Goal: Task Accomplishment & Management: Complete application form

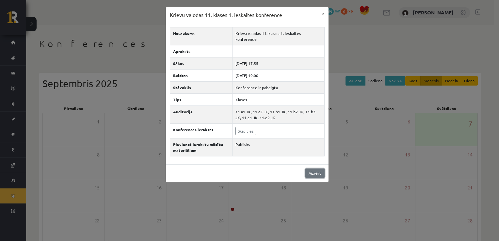
click at [321, 169] on link "Aizvērt" at bounding box center [315, 173] width 19 height 9
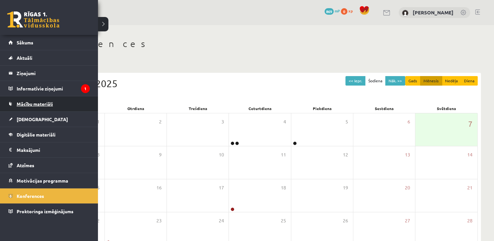
click at [31, 103] on span "Mācību materiāli" at bounding box center [35, 104] width 36 height 6
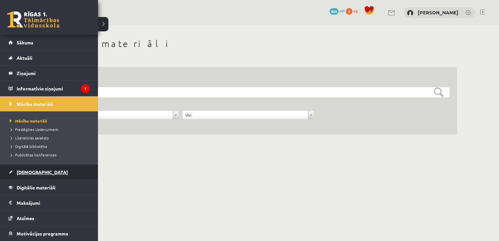
click at [22, 172] on span "[DEMOGRAPHIC_DATA]" at bounding box center [42, 172] width 51 height 6
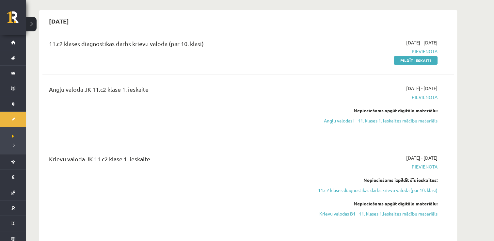
scroll to position [65, 0]
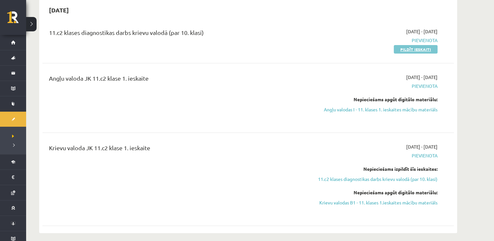
click at [418, 49] on link "Pildīt ieskaiti" at bounding box center [416, 49] width 44 height 8
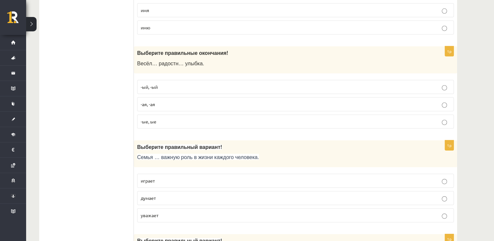
scroll to position [2026, 0]
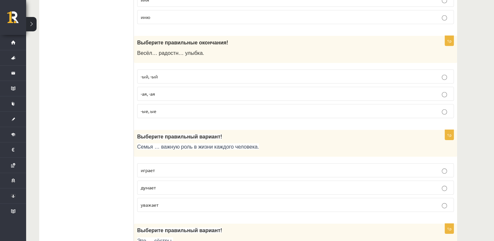
click at [447, 91] on p "-ая, -ая" at bounding box center [296, 94] width 310 height 7
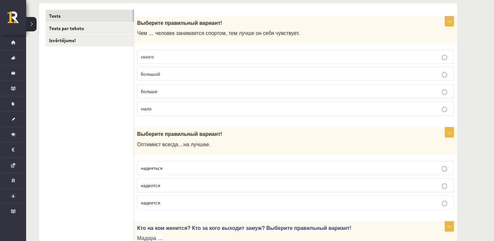
scroll to position [0, 0]
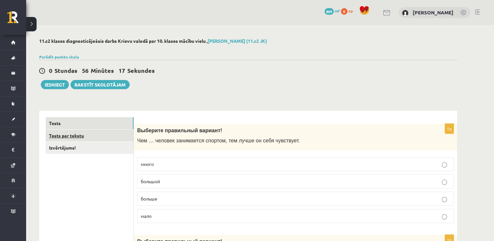
click at [74, 137] on link "Tests par tekstu" at bounding box center [90, 136] width 88 height 12
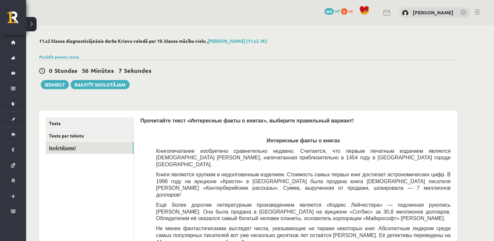
click at [62, 147] on link "Izvērtējums!" at bounding box center [90, 148] width 88 height 12
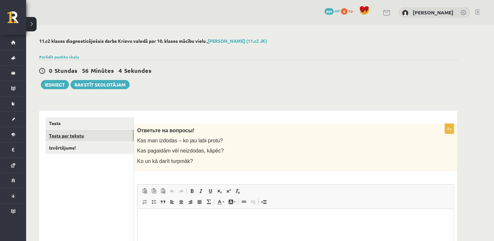
click at [72, 138] on link "Tests par tekstu" at bounding box center [90, 136] width 88 height 12
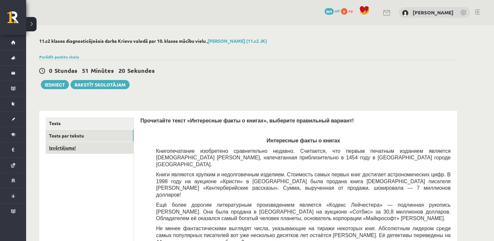
click at [70, 149] on link "Izvērtējums!" at bounding box center [90, 148] width 88 height 12
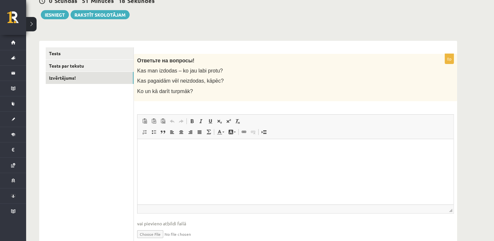
scroll to position [98, 0]
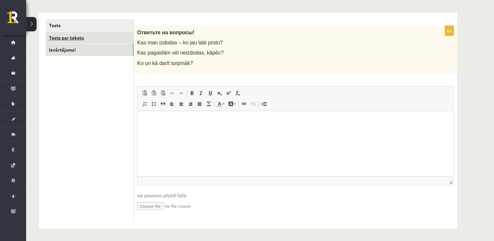
click at [79, 35] on link "Tests par tekstu" at bounding box center [90, 38] width 88 height 12
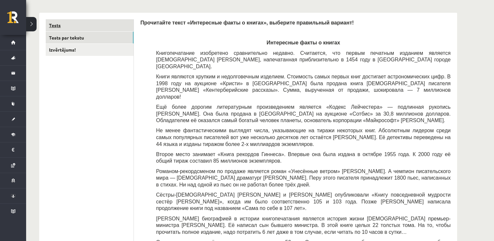
click at [82, 23] on link "Tests" at bounding box center [90, 25] width 88 height 12
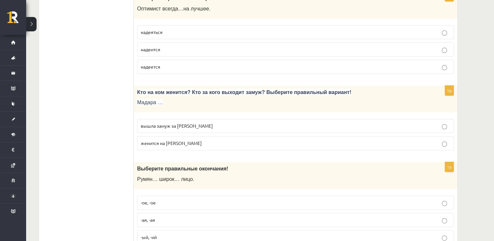
scroll to position [0, 0]
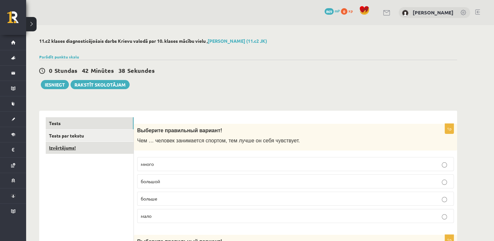
click at [80, 145] on link "Izvērtējums!" at bounding box center [90, 148] width 88 height 12
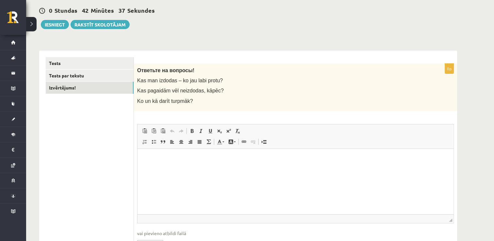
scroll to position [98, 0]
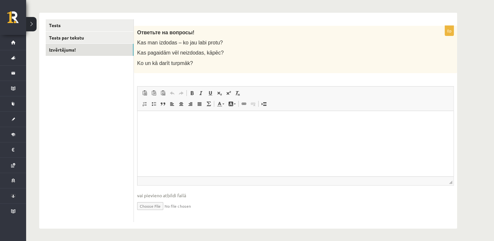
click at [166, 126] on html at bounding box center [296, 121] width 316 height 20
drag, startPoint x: 164, startPoint y: 121, endPoint x: 144, endPoint y: 119, distance: 20.0
click at [144, 119] on html "*******" at bounding box center [296, 121] width 316 height 20
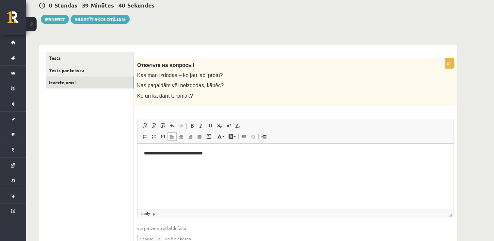
scroll to position [0, 0]
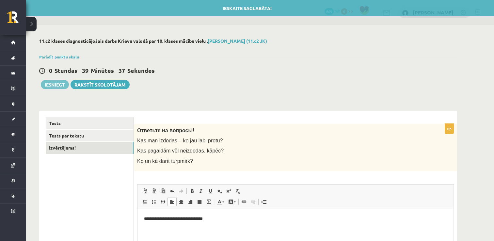
click at [55, 86] on button "Iesniegt" at bounding box center [55, 84] width 28 height 9
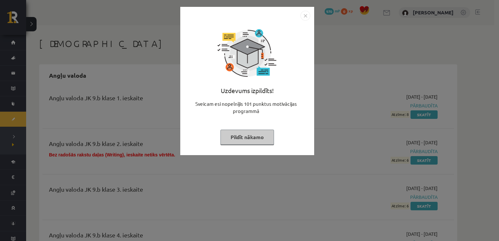
click at [234, 138] on button "Pildīt nākamo" at bounding box center [248, 137] width 54 height 15
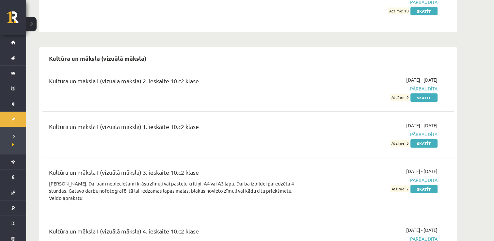
scroll to position [2433, 0]
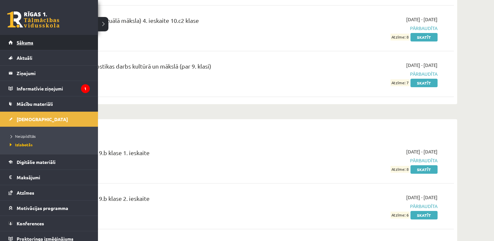
click at [30, 44] on span "Sākums" at bounding box center [25, 43] width 17 height 6
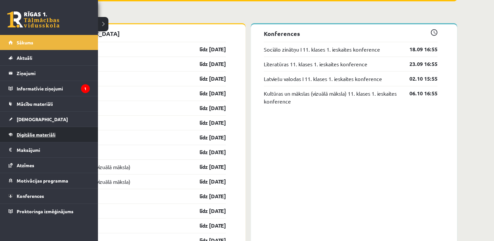
scroll to position [556, 0]
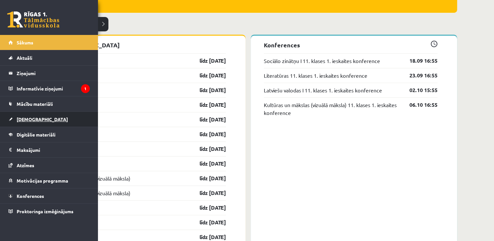
click at [30, 119] on span "[DEMOGRAPHIC_DATA]" at bounding box center [42, 119] width 51 height 6
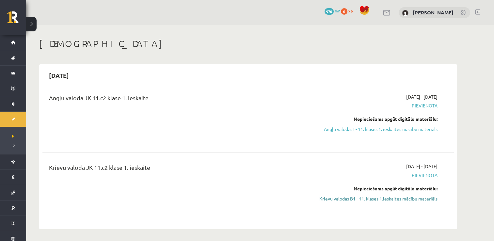
click at [400, 199] on link "Krievu valodas B1 - 11. klases 1.ieskaites mācību materiāls" at bounding box center [376, 198] width 123 height 7
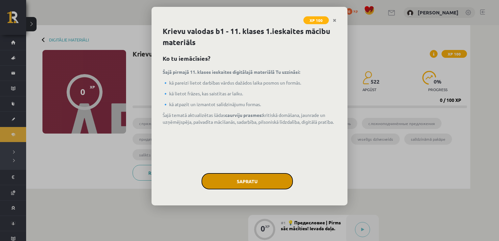
click at [221, 173] on button "Sapratu" at bounding box center [248, 181] width 92 height 16
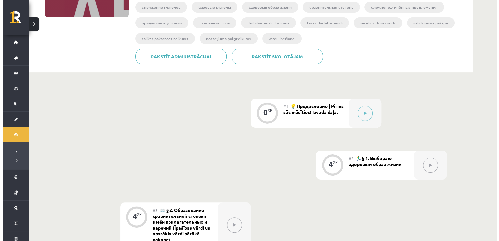
scroll to position [116, 0]
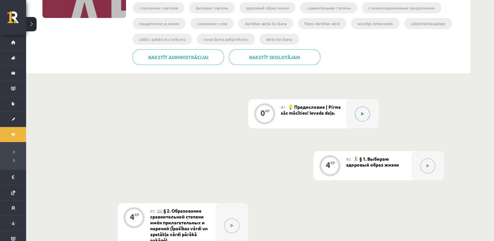
click at [359, 111] on button at bounding box center [362, 114] width 15 height 15
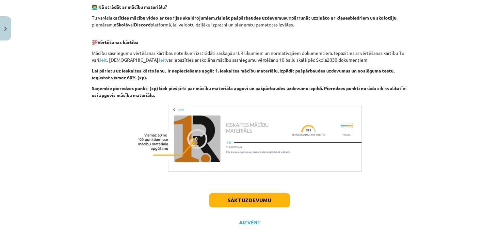
scroll to position [425, 0]
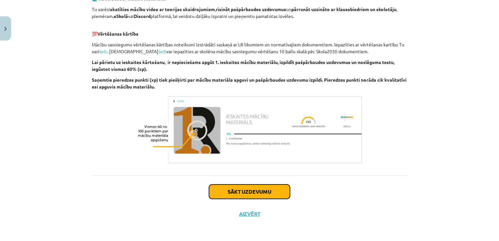
click at [263, 187] on button "Sākt uzdevumu" at bounding box center [249, 192] width 81 height 14
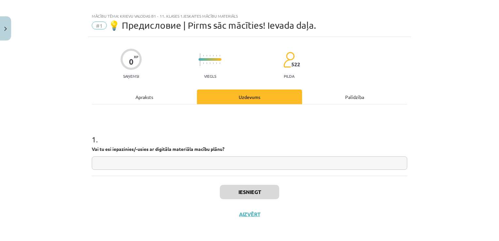
click at [191, 158] on input "text" at bounding box center [250, 163] width 316 height 13
type input "**"
click at [249, 189] on button "Iesniegt" at bounding box center [249, 192] width 59 height 14
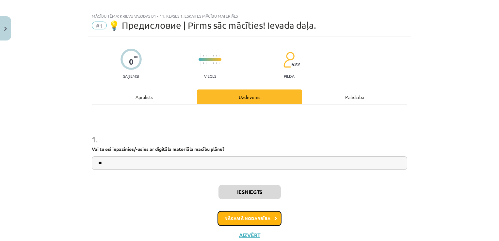
click at [262, 218] on button "Nākamā nodarbība" at bounding box center [250, 218] width 64 height 15
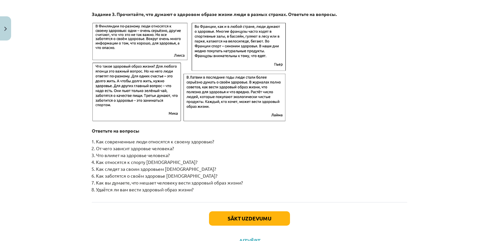
scroll to position [1047, 0]
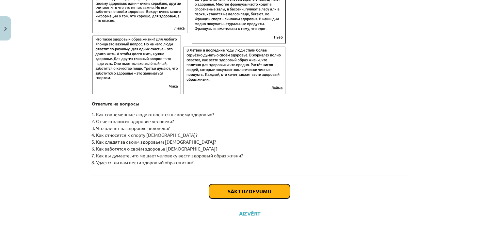
click at [231, 192] on button "Sākt uzdevumu" at bounding box center [249, 191] width 81 height 14
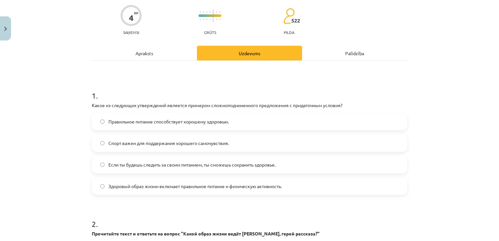
scroll to position [246, 0]
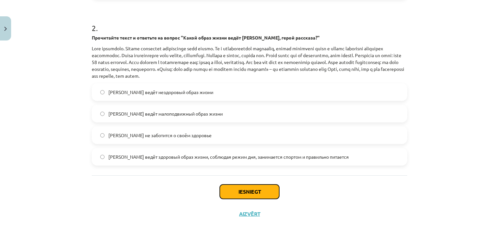
click at [229, 189] on button "Iesniegt" at bounding box center [249, 192] width 59 height 14
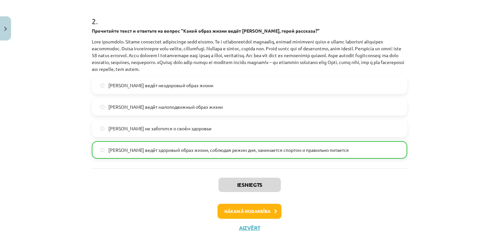
scroll to position [267, 0]
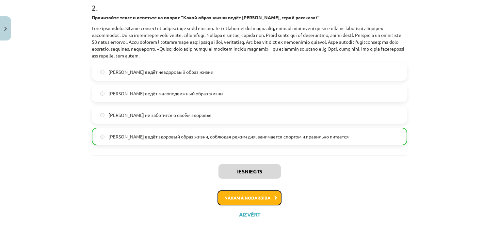
click at [239, 199] on button "Nākamā nodarbība" at bounding box center [250, 198] width 64 height 15
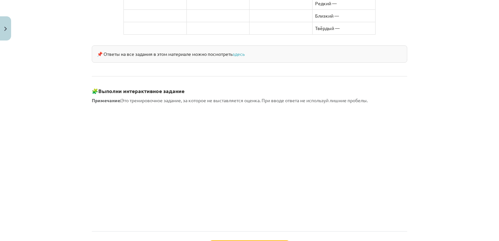
scroll to position [572, 0]
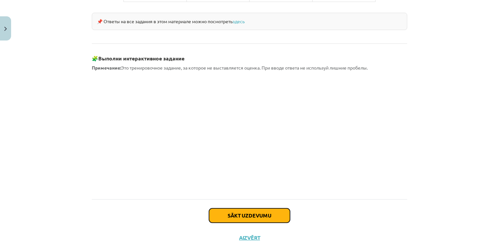
click at [240, 208] on button "Sākt uzdevumu" at bounding box center [249, 215] width 81 height 14
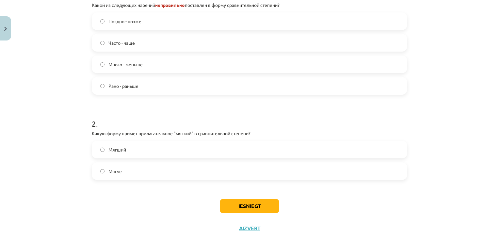
scroll to position [175, 0]
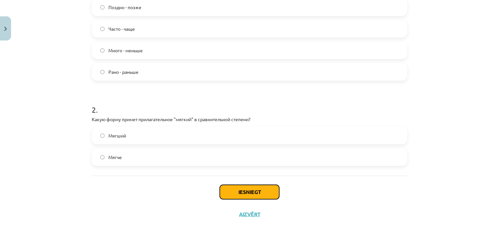
click at [230, 189] on button "Iesniegt" at bounding box center [249, 192] width 59 height 14
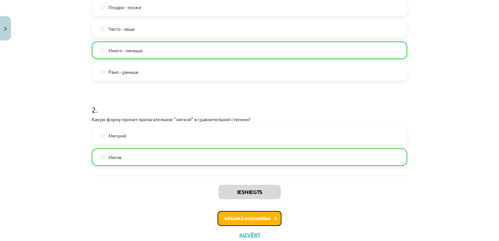
click at [232, 218] on button "Nākamā nodarbība" at bounding box center [250, 218] width 64 height 15
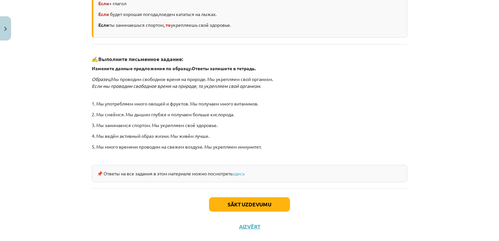
scroll to position [191, 0]
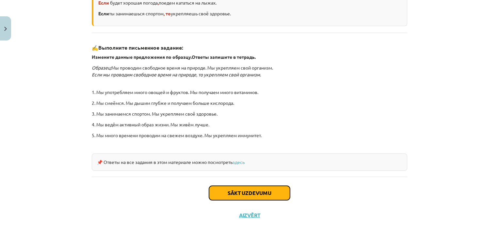
click at [241, 191] on button "Sākt uzdevumu" at bounding box center [249, 193] width 81 height 14
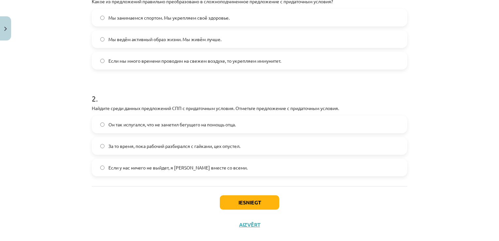
scroll to position [165, 0]
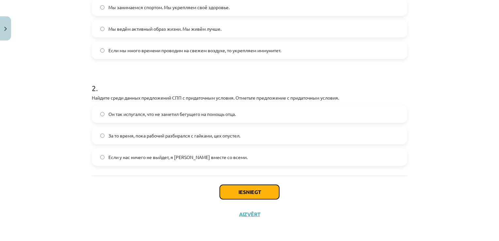
click at [235, 193] on button "Iesniegt" at bounding box center [249, 192] width 59 height 14
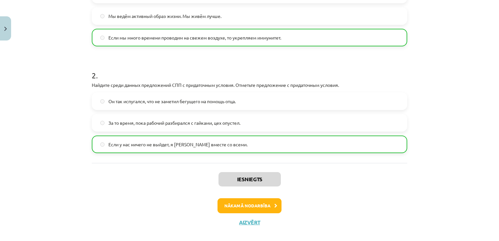
scroll to position [186, 0]
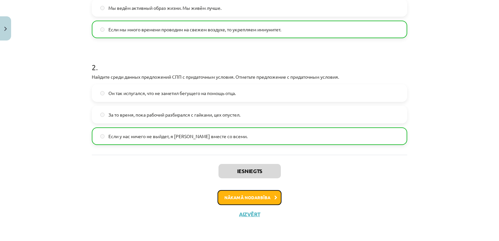
click at [246, 193] on button "Nākamā nodarbība" at bounding box center [250, 197] width 64 height 15
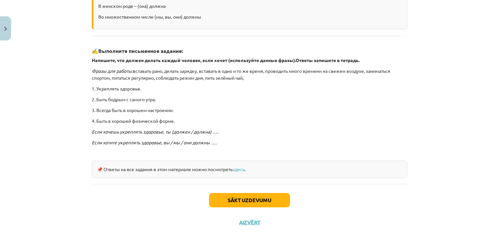
scroll to position [165, 0]
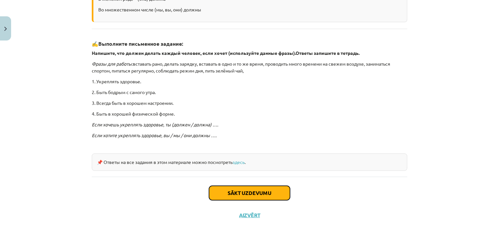
click at [239, 191] on button "Sākt uzdevumu" at bounding box center [249, 193] width 81 height 14
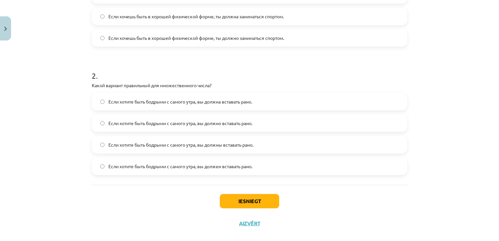
scroll to position [208, 0]
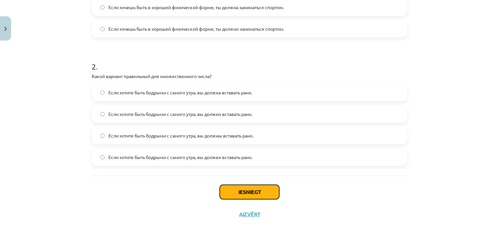
click at [255, 192] on button "Iesniegt" at bounding box center [249, 192] width 59 height 14
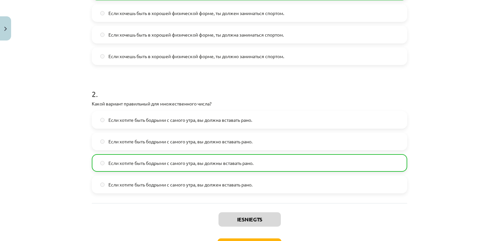
scroll to position [229, 0]
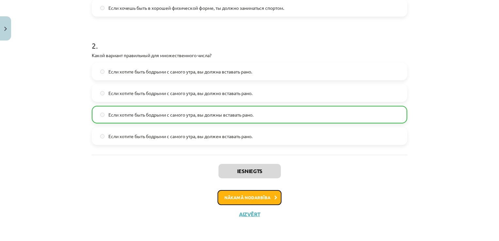
click at [246, 197] on button "Nākamā nodarbība" at bounding box center [250, 197] width 64 height 15
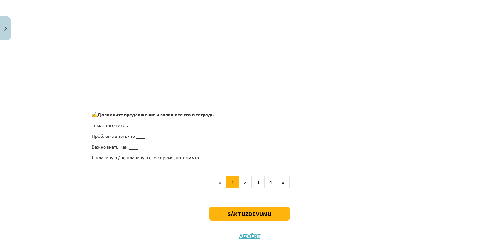
scroll to position [512, 0]
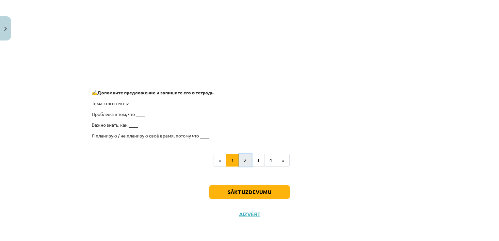
click at [243, 160] on button "2" at bounding box center [245, 160] width 13 height 13
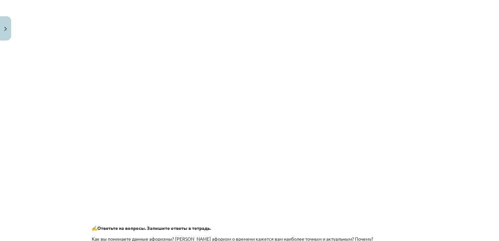
scroll to position [247, 0]
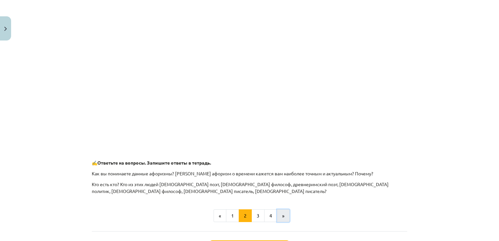
click at [278, 216] on button "»" at bounding box center [283, 215] width 13 height 13
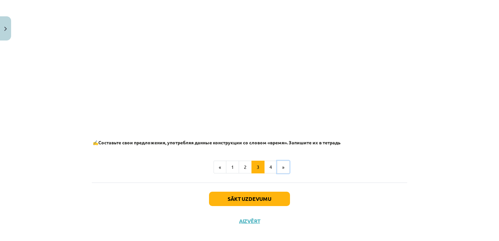
scroll to position [403, 0]
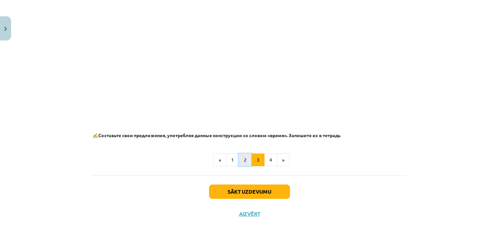
click at [239, 160] on button "2" at bounding box center [245, 160] width 13 height 13
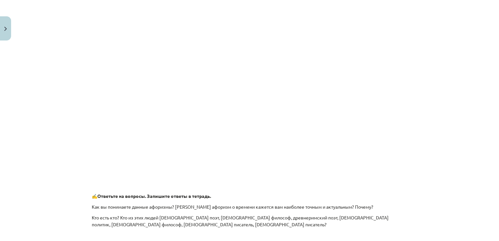
scroll to position [304, 0]
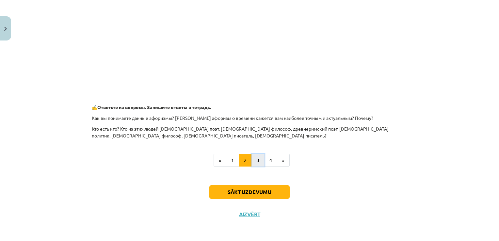
click at [256, 162] on button "3" at bounding box center [258, 160] width 13 height 13
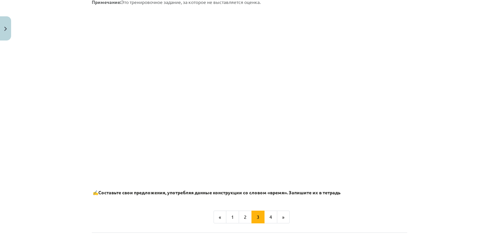
scroll to position [403, 0]
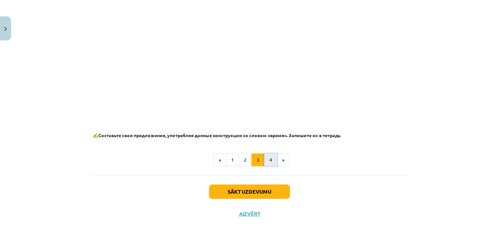
click at [267, 162] on button "4" at bounding box center [270, 160] width 13 height 13
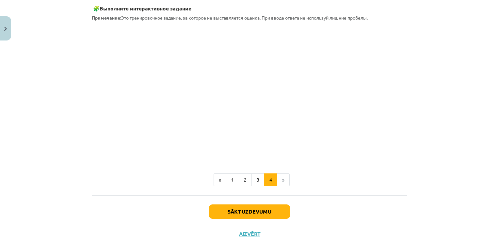
scroll to position [136, 0]
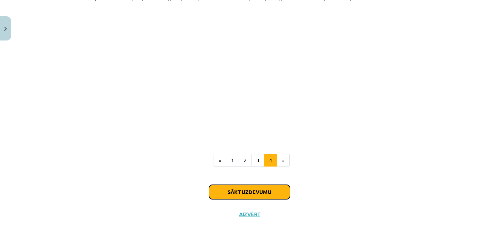
click at [257, 192] on button "Sākt uzdevumu" at bounding box center [249, 192] width 81 height 14
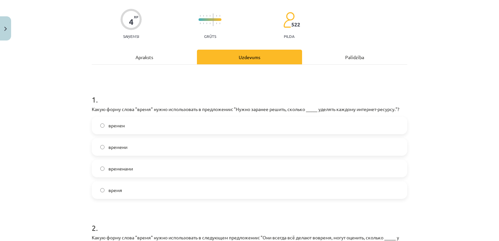
scroll to position [16, 0]
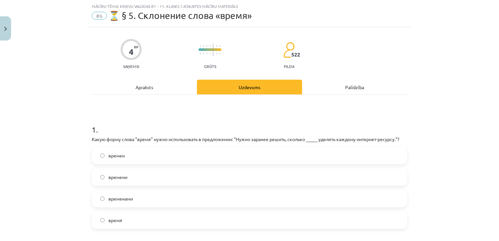
click at [97, 176] on label "времени" at bounding box center [249, 177] width 314 height 16
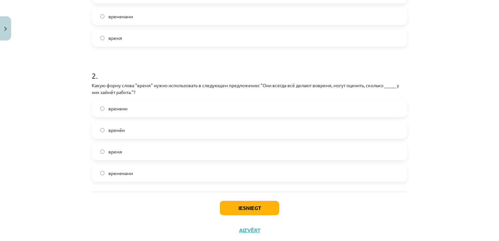
scroll to position [215, 0]
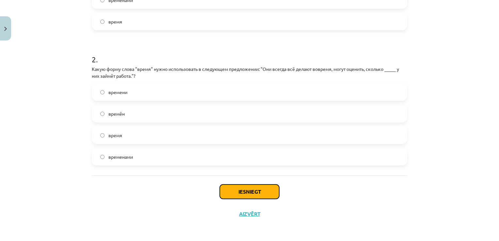
click at [241, 193] on button "Iesniegt" at bounding box center [249, 192] width 59 height 14
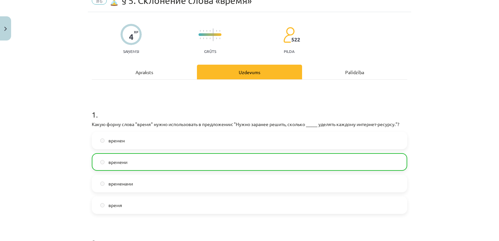
scroll to position [0, 0]
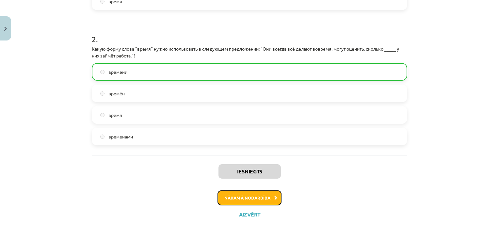
click at [236, 199] on button "Nākamā nodarbība" at bounding box center [250, 198] width 64 height 15
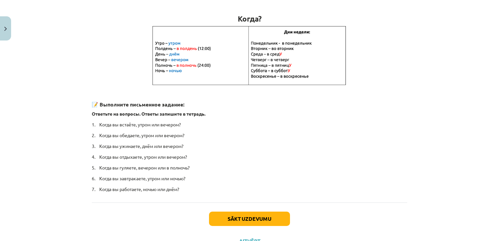
scroll to position [141, 0]
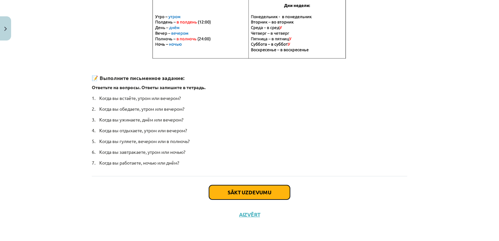
click at [235, 193] on button "Sākt uzdevumu" at bounding box center [249, 192] width 81 height 14
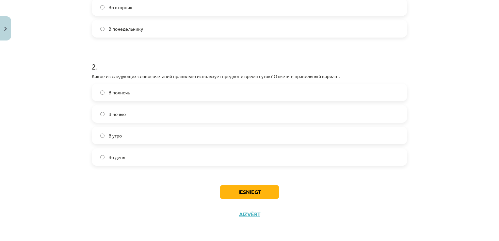
scroll to position [208, 0]
click at [264, 197] on button "Iesniegt" at bounding box center [249, 192] width 59 height 14
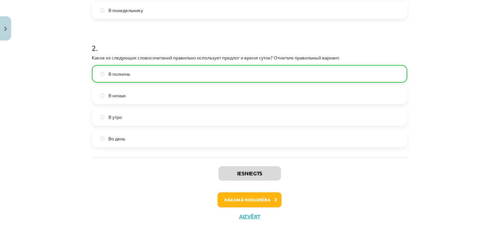
scroll to position [229, 0]
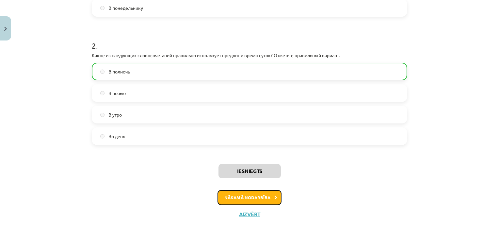
click at [251, 202] on button "Nākamā nodarbība" at bounding box center [250, 197] width 64 height 15
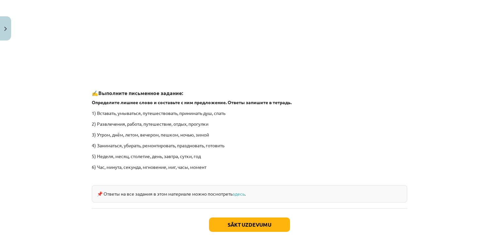
scroll to position [978, 0]
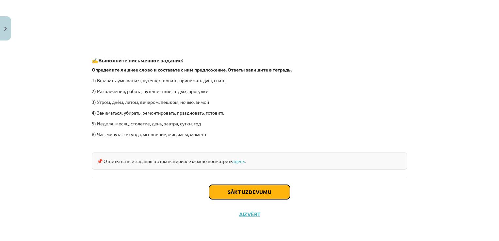
click at [251, 197] on button "Sākt uzdevumu" at bounding box center [249, 192] width 81 height 14
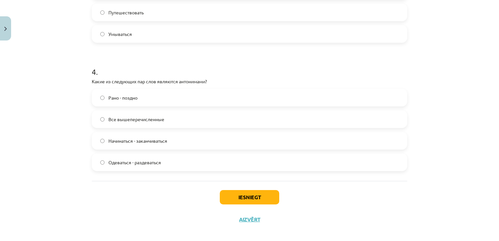
scroll to position [443, 0]
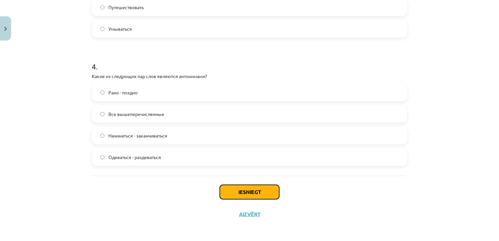
click at [259, 190] on button "Iesniegt" at bounding box center [249, 192] width 59 height 14
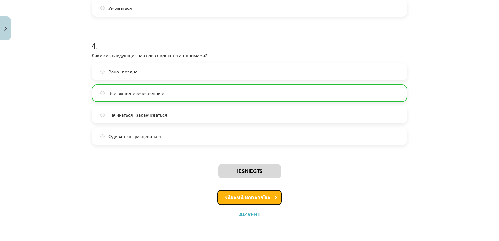
click at [255, 195] on button "Nākamā nodarbība" at bounding box center [250, 197] width 64 height 15
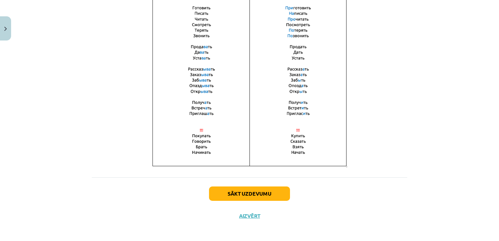
scroll to position [460, 0]
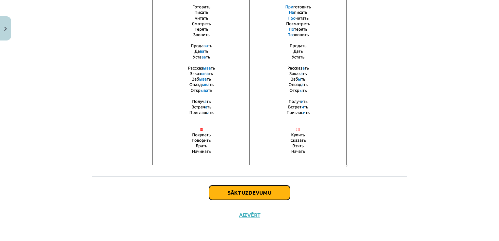
click at [256, 189] on button "Sākt uzdevumu" at bounding box center [249, 193] width 81 height 14
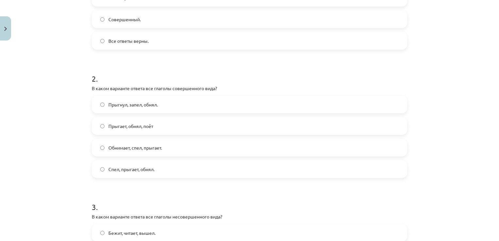
scroll to position [196, 0]
click at [97, 103] on label "Прыгнул, запел, обнял." at bounding box center [249, 104] width 314 height 16
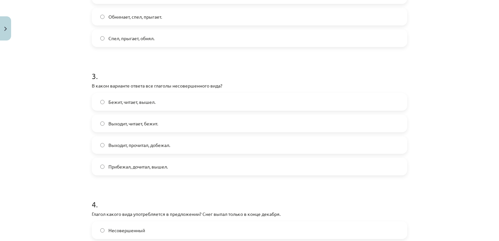
scroll to position [458, 0]
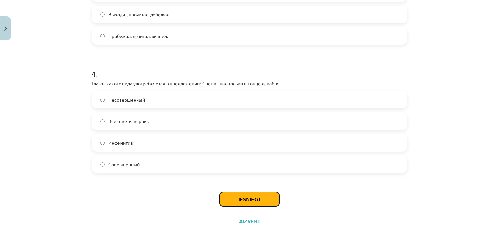
click at [264, 197] on button "Iesniegt" at bounding box center [249, 199] width 59 height 14
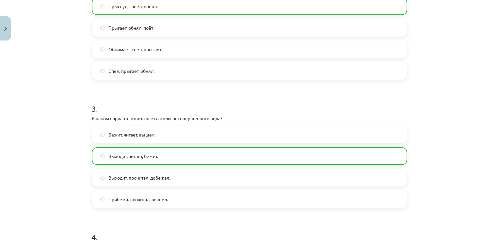
scroll to position [486, 0]
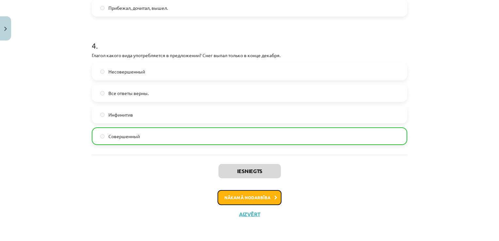
click at [248, 198] on button "Nākamā nodarbība" at bounding box center [250, 197] width 64 height 15
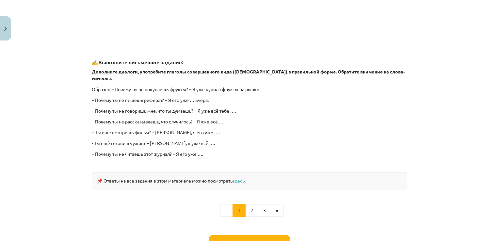
scroll to position [582, 0]
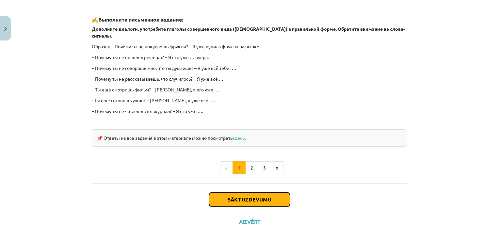
click at [246, 192] on button "Sākt uzdevumu" at bounding box center [249, 199] width 81 height 14
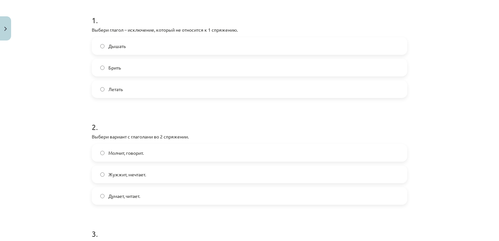
scroll to position [131, 0]
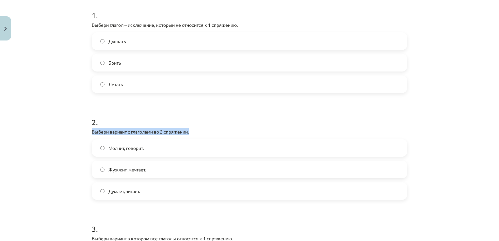
drag, startPoint x: 90, startPoint y: 132, endPoint x: 199, endPoint y: 133, distance: 109.2
click at [199, 133] on p "Выбери вариант с глаголами во 2 спряжении." at bounding box center [250, 131] width 316 height 7
drag, startPoint x: 199, startPoint y: 133, endPoint x: 163, endPoint y: 134, distance: 36.3
copy p "Выбери вариант с глаголами во 2 спряжении."
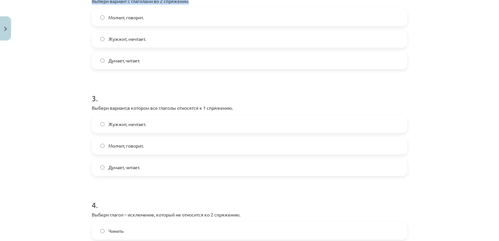
scroll to position [163, 0]
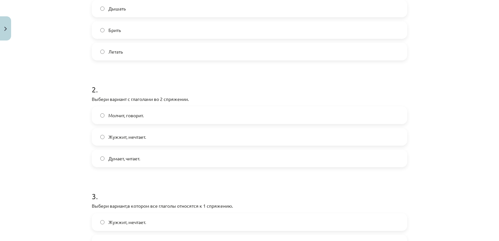
click at [123, 108] on label "Молчит, говорит." at bounding box center [249, 115] width 314 height 16
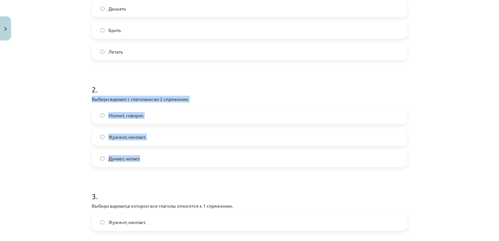
drag, startPoint x: 90, startPoint y: 99, endPoint x: 159, endPoint y: 155, distance: 89.0
click at [159, 155] on div "2 . Выбери вариант с глаголами во 2 спряжении. Молчит, говорит. Жужжит, мечтает…" at bounding box center [250, 121] width 316 height 94
drag, startPoint x: 159, startPoint y: 155, endPoint x: 127, endPoint y: 97, distance: 65.8
copy div "Выбери вариант с глаголами во 2 спряжении. Молчит, говорит. Жужжит, мечтает. Ду…"
click at [183, 125] on div "Молчит, говорит. Жужжит, мечтает. Думает, читает." at bounding box center [250, 137] width 316 height 61
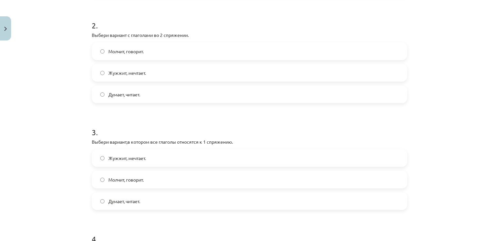
scroll to position [261, 0]
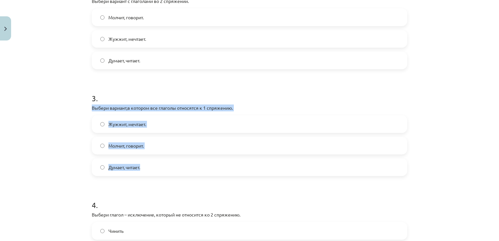
drag, startPoint x: 90, startPoint y: 107, endPoint x: 145, endPoint y: 164, distance: 79.7
click at [145, 164] on div "3 . Выбери вариант,в котором все глаголы относятся к 1 спряжению. Жужжит, мечта…" at bounding box center [250, 129] width 316 height 94
drag, startPoint x: 145, startPoint y: 164, endPoint x: 136, endPoint y: 108, distance: 56.9
copy div "Выбери вариант,в котором все глаголы относятся к 1 спряжению. Жужжит, мечтает. …"
click at [182, 145] on label "Молчит, говорит." at bounding box center [249, 146] width 314 height 16
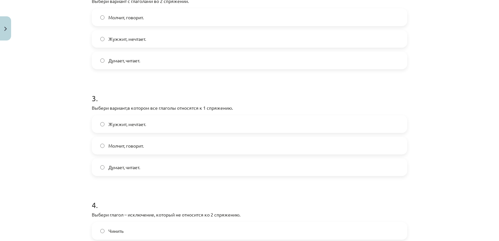
scroll to position [359, 0]
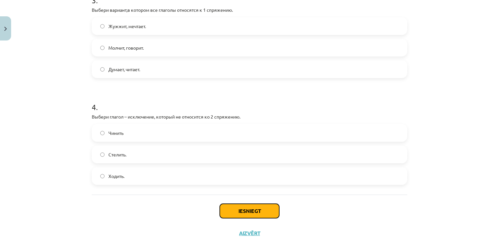
click at [243, 214] on button "Iesniegt" at bounding box center [249, 211] width 59 height 14
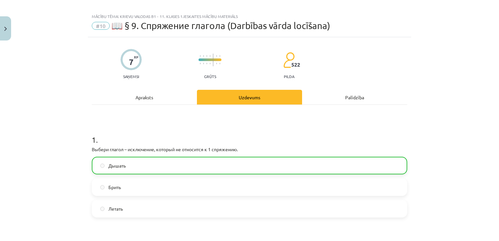
scroll to position [0, 0]
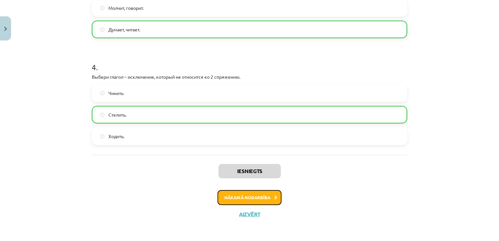
click at [264, 202] on button "Nākamā nodarbība" at bounding box center [250, 197] width 64 height 15
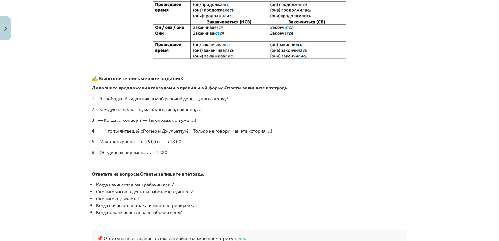
scroll to position [339, 0]
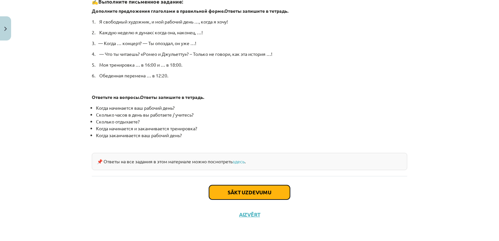
click at [263, 197] on button "Sākt uzdevumu" at bounding box center [249, 192] width 81 height 14
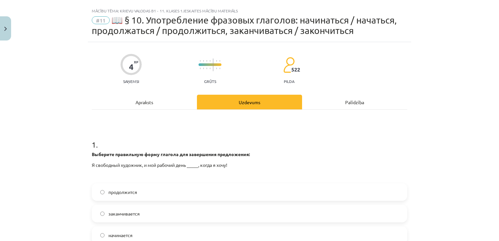
scroll to position [208, 0]
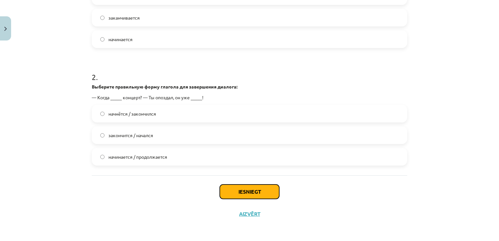
click at [235, 187] on button "Iesniegt" at bounding box center [249, 192] width 59 height 14
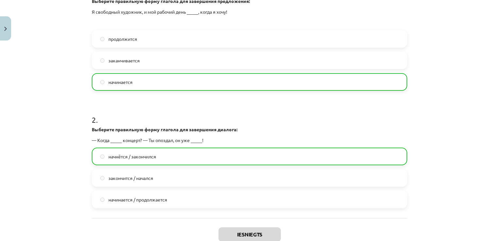
scroll to position [228, 0]
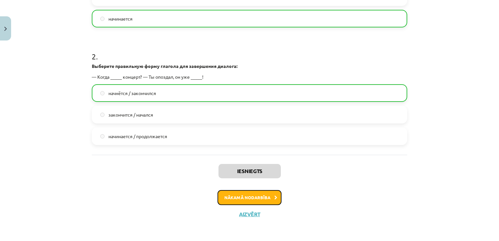
click at [239, 197] on button "Nākamā nodarbība" at bounding box center [250, 197] width 64 height 15
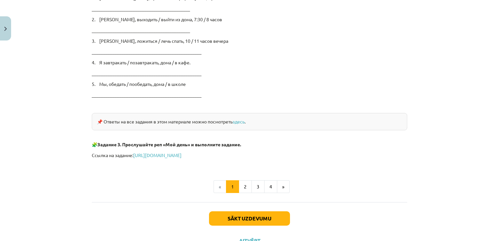
scroll to position [1106, 0]
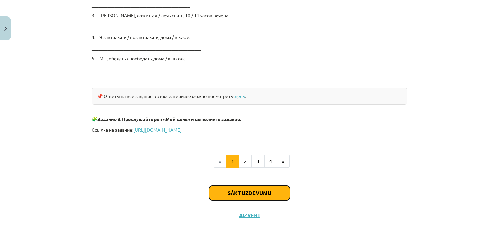
click at [229, 186] on button "Sākt uzdevumu" at bounding box center [249, 193] width 81 height 14
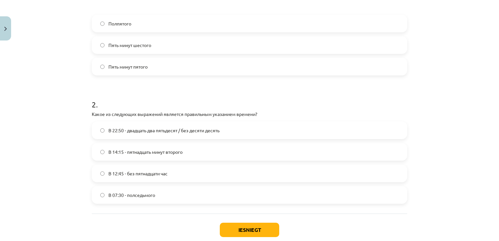
scroll to position [208, 0]
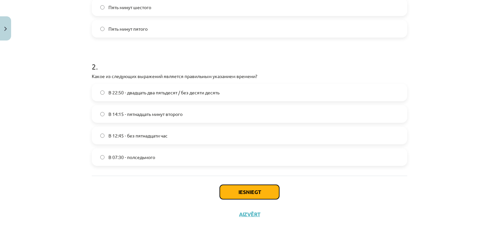
click at [264, 192] on button "Iesniegt" at bounding box center [249, 192] width 59 height 14
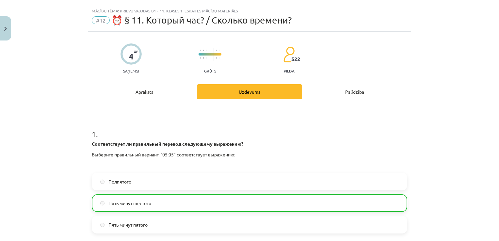
scroll to position [229, 0]
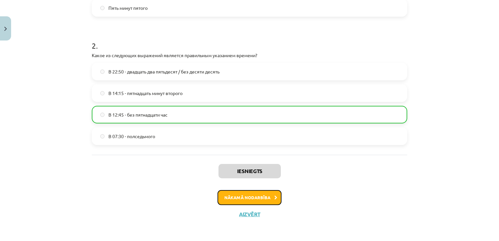
click at [260, 200] on button "Nākamā nodarbība" at bounding box center [250, 197] width 64 height 15
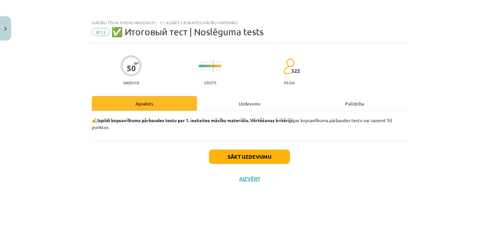
scroll to position [0, 0]
click at [260, 157] on button "Sākt uzdevumu" at bounding box center [249, 157] width 81 height 14
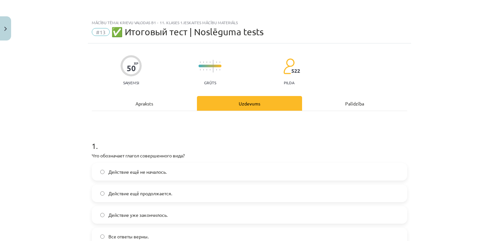
scroll to position [33, 0]
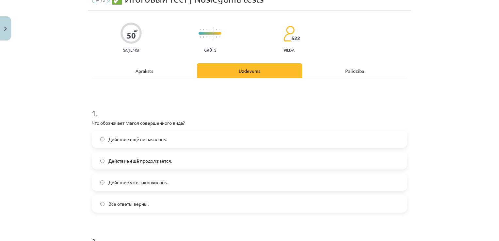
click at [100, 185] on label "Действие уже закончилось." at bounding box center [249, 182] width 314 height 16
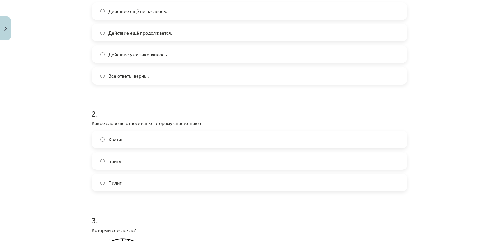
scroll to position [163, 0]
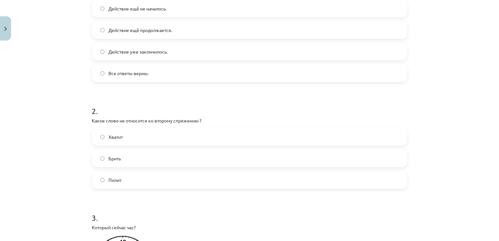
click at [101, 137] on label "Хватит" at bounding box center [249, 137] width 314 height 16
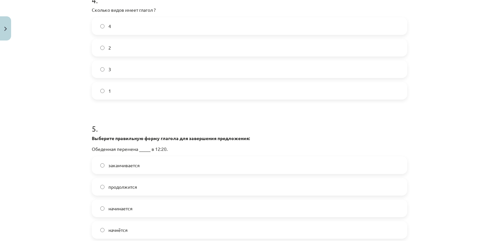
scroll to position [621, 0]
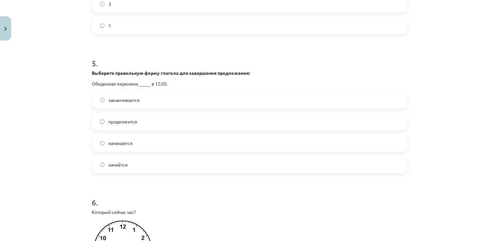
click at [97, 97] on label "заканчивается" at bounding box center [249, 100] width 314 height 16
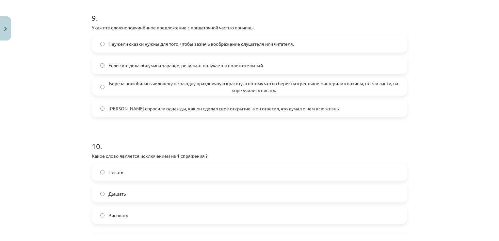
scroll to position [1281, 0]
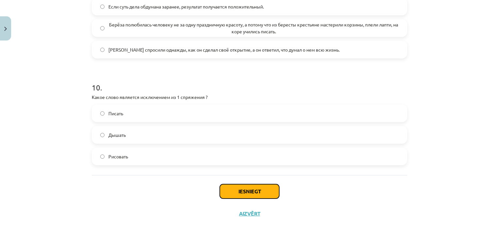
click at [239, 189] on button "Iesniegt" at bounding box center [249, 191] width 59 height 14
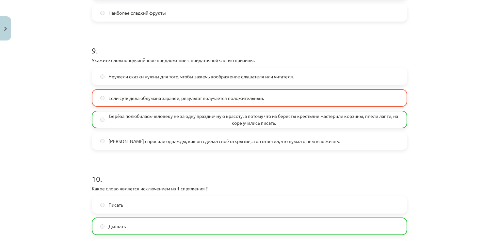
scroll to position [1301, 0]
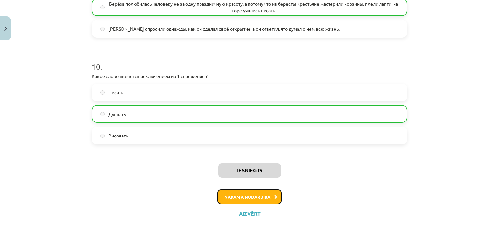
click at [242, 200] on button "Nākamā nodarbība" at bounding box center [250, 197] width 64 height 15
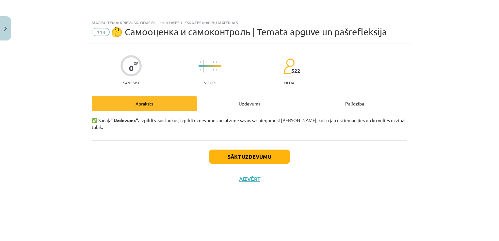
scroll to position [0, 0]
click at [242, 151] on button "Sākt uzdevumu" at bounding box center [249, 157] width 81 height 14
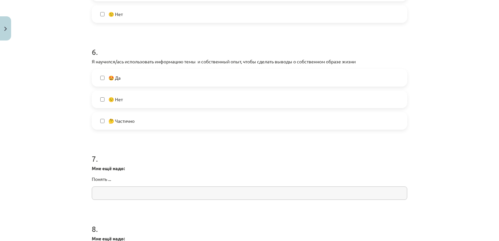
scroll to position [654, 0]
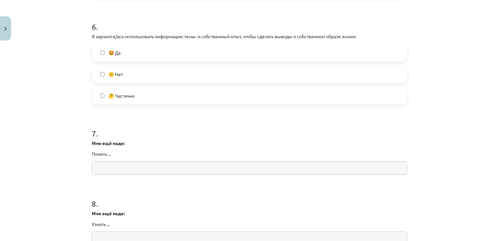
click at [107, 172] on input "text" at bounding box center [250, 167] width 316 height 13
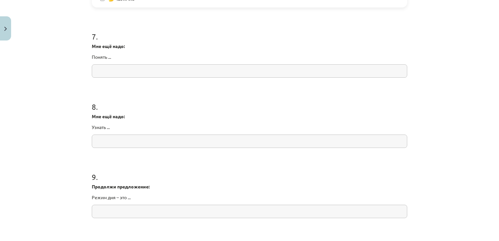
scroll to position [752, 0]
click at [110, 69] on input "text" at bounding box center [250, 69] width 316 height 13
type input "**********"
click at [116, 143] on input "text" at bounding box center [250, 140] width 316 height 13
type input "**********"
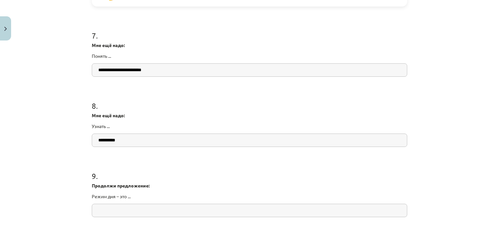
click at [116, 209] on input "text" at bounding box center [250, 210] width 316 height 13
click at [48, 186] on div "Mācību tēma: Krievu valodas b1 - 11. klases 1.ieskaites mācību materiāls #14 🤔 …" at bounding box center [249, 120] width 499 height 241
click at [52, 187] on div "Mācību tēma: Krievu valodas b1 - 11. klases 1.ieskaites mācību materiāls #14 🤔 …" at bounding box center [249, 120] width 499 height 241
click at [199, 211] on input "**********" at bounding box center [250, 210] width 316 height 13
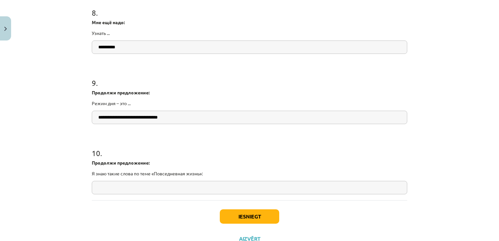
scroll to position [869, 0]
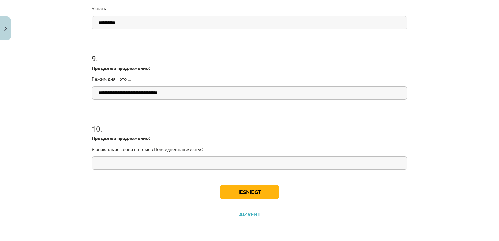
type input "**********"
click at [181, 162] on input "text" at bounding box center [250, 163] width 316 height 13
type input "**********"
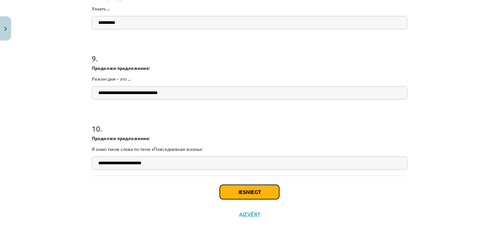
click at [262, 190] on button "Iesniegt" at bounding box center [249, 192] width 59 height 14
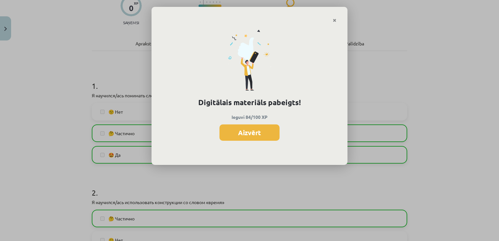
scroll to position [131, 0]
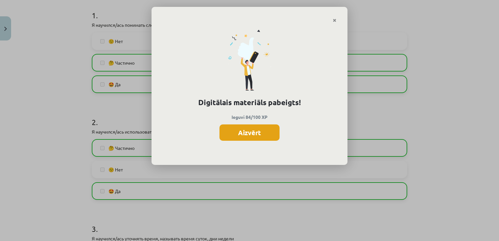
click at [256, 130] on button "Aizvērt" at bounding box center [250, 133] width 60 height 16
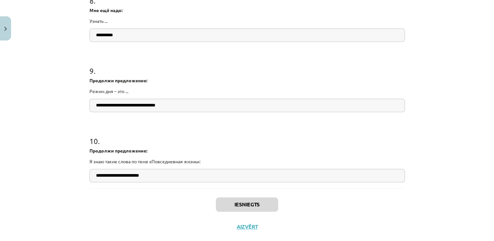
scroll to position [869, 0]
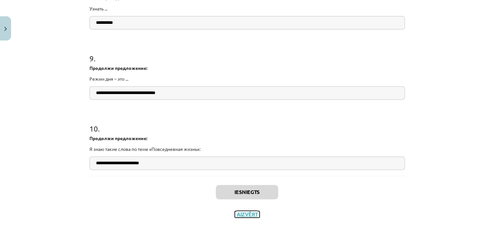
click at [244, 213] on button "Aizvērt" at bounding box center [247, 214] width 25 height 7
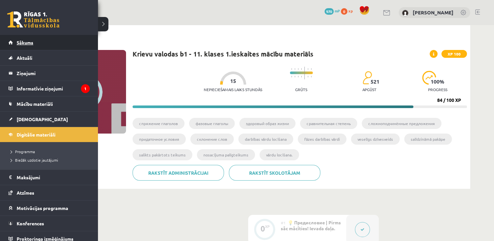
click at [22, 41] on span "Sākums" at bounding box center [25, 43] width 17 height 6
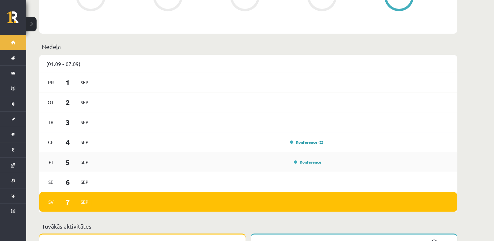
scroll to position [359, 0]
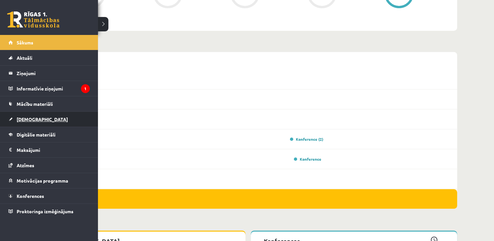
click at [24, 121] on span "[DEMOGRAPHIC_DATA]" at bounding box center [42, 119] width 51 height 6
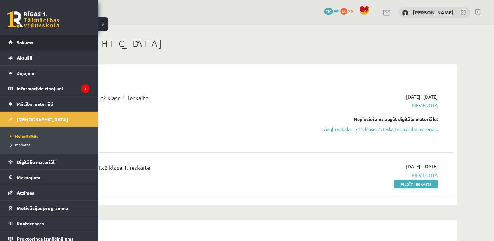
click at [22, 41] on span "Sākums" at bounding box center [25, 43] width 17 height 6
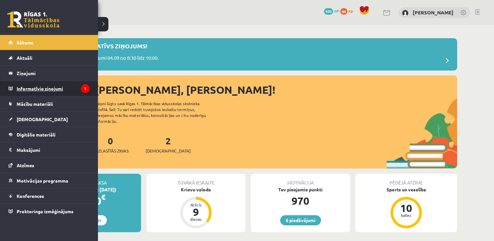
click at [25, 86] on legend "Informatīvie ziņojumi 1" at bounding box center [53, 88] width 73 height 15
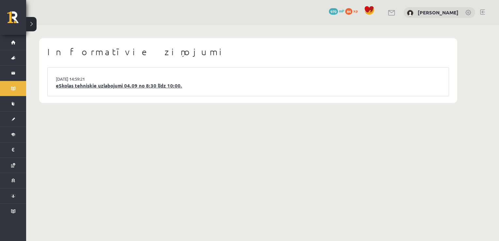
click at [106, 87] on link "eSkolas tehniskie uzlabojumi 04.09 no 8:30 līdz 10:00." at bounding box center [248, 86] width 385 height 8
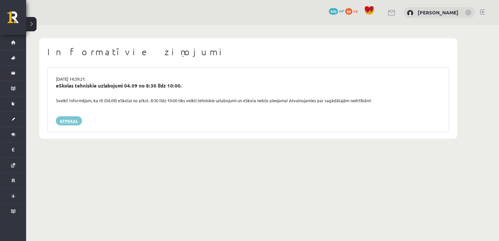
click at [67, 124] on link "Atpakaļ" at bounding box center [69, 120] width 26 height 9
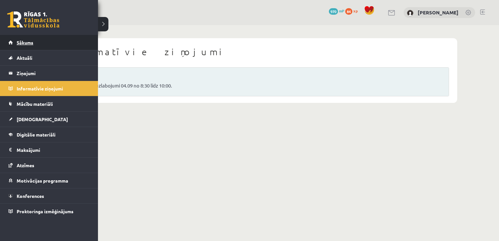
click at [27, 43] on span "Sākums" at bounding box center [25, 43] width 17 height 6
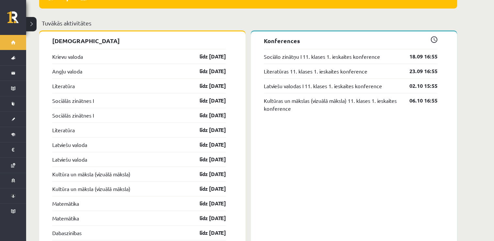
scroll to position [512, 0]
